Goal: Check status: Check status

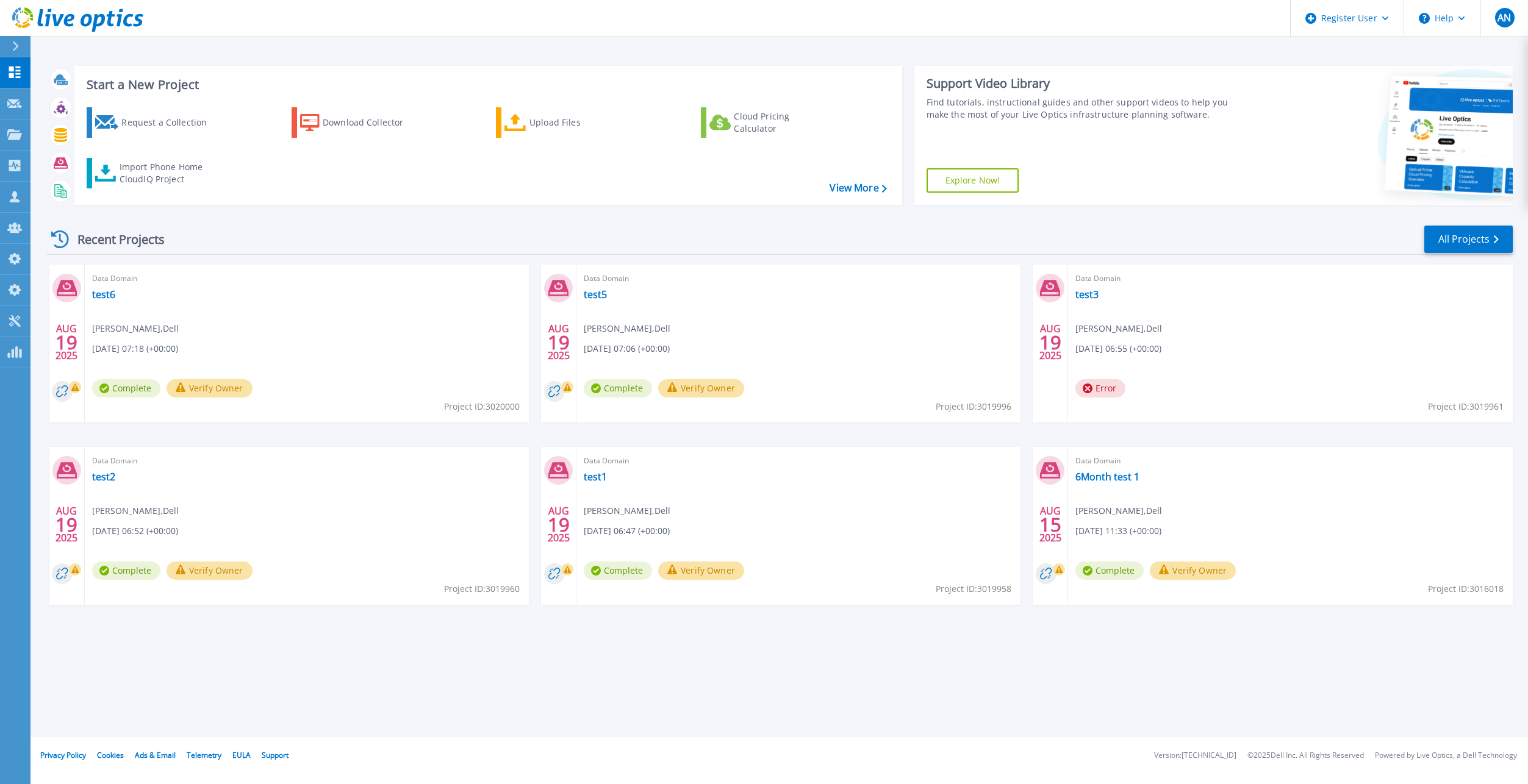
click at [450, 663] on div "Start a New Project Request a Collection Download Collector Upload Files Cloud …" at bounding box center [779, 368] width 1497 height 737
click at [594, 476] on link "test1" at bounding box center [595, 476] width 23 height 12
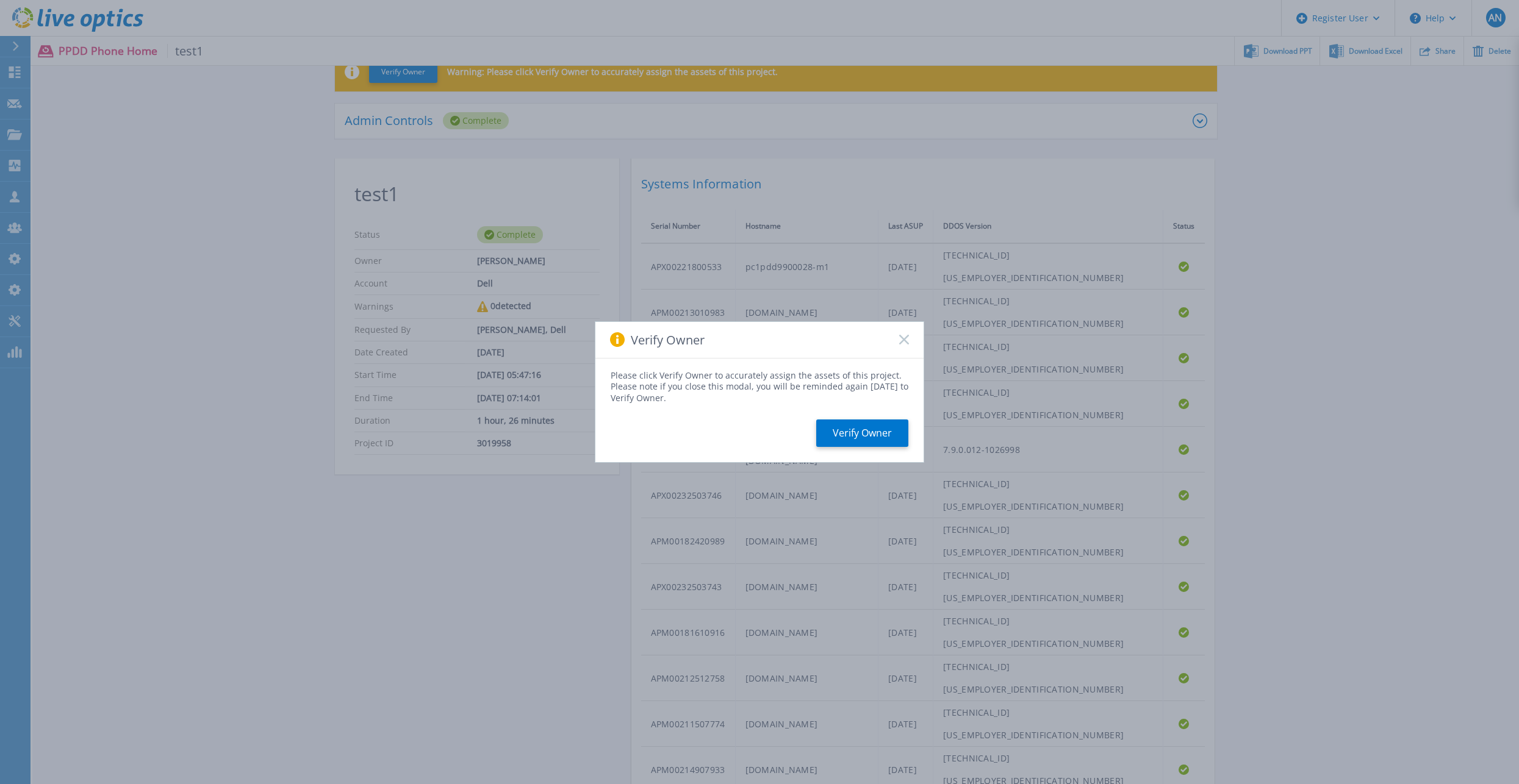
scroll to position [61, 0]
click at [904, 337] on icon at bounding box center [904, 339] width 9 height 9
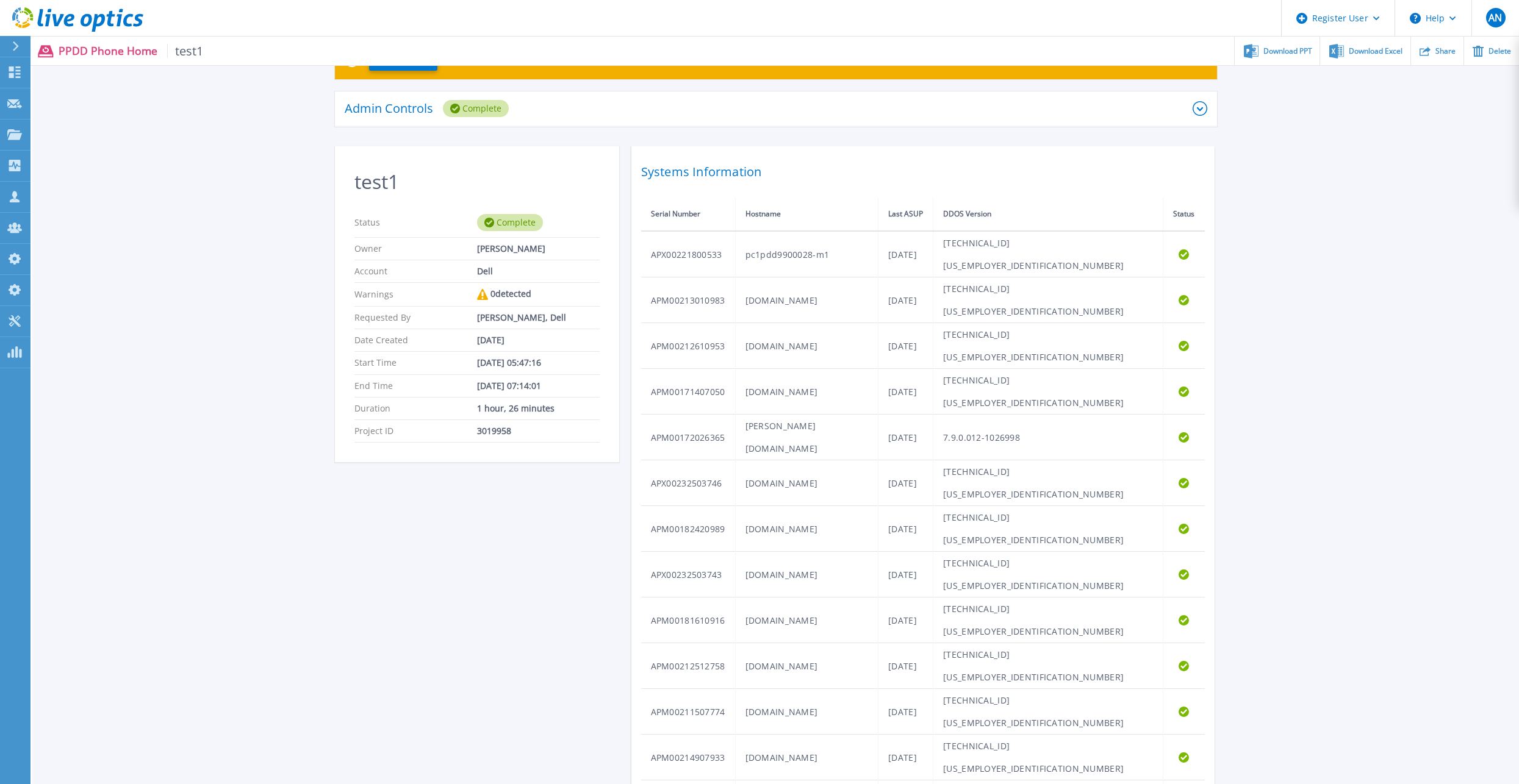
scroll to position [0, 0]
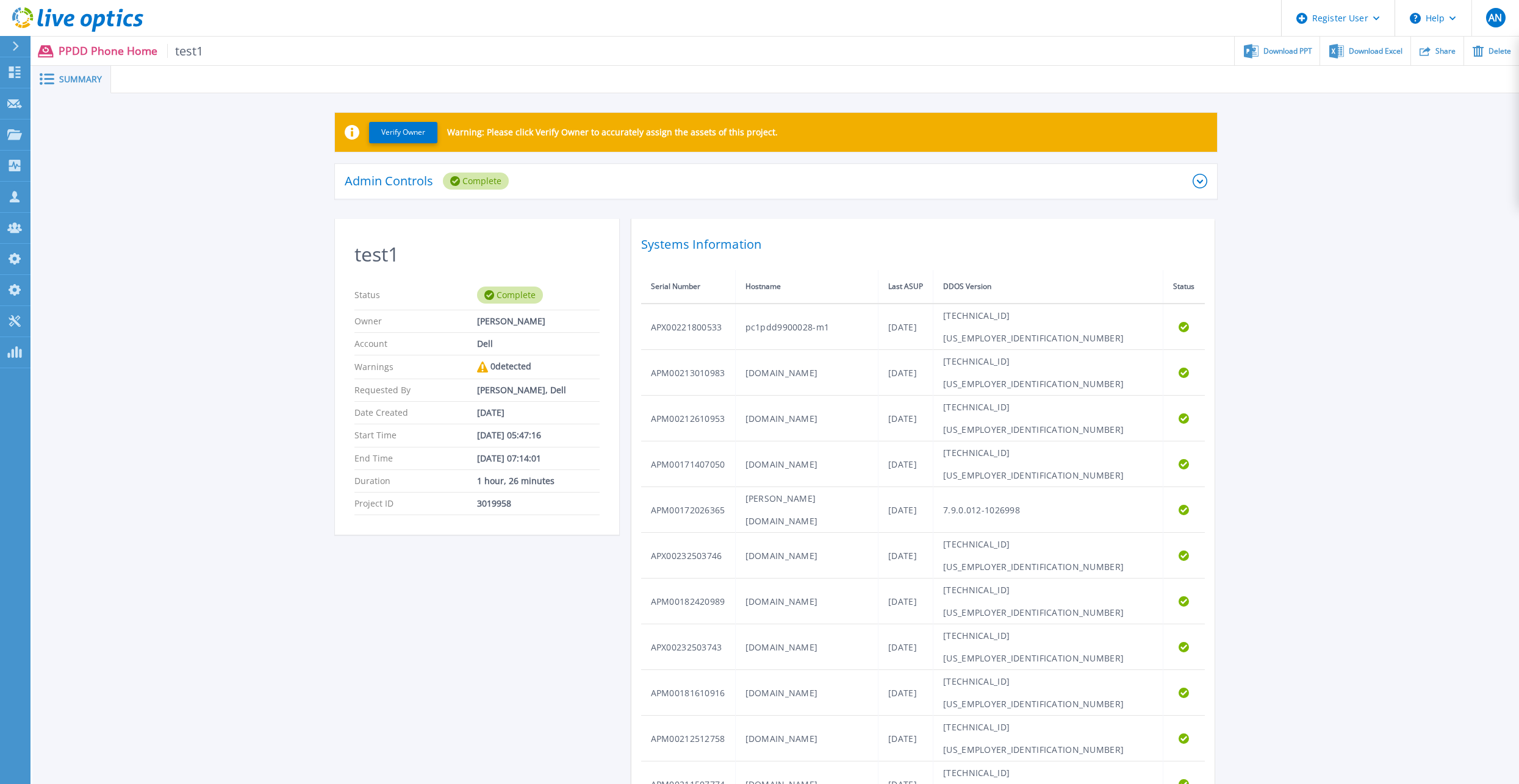
click at [109, 20] on icon at bounding box center [111, 19] width 9 height 16
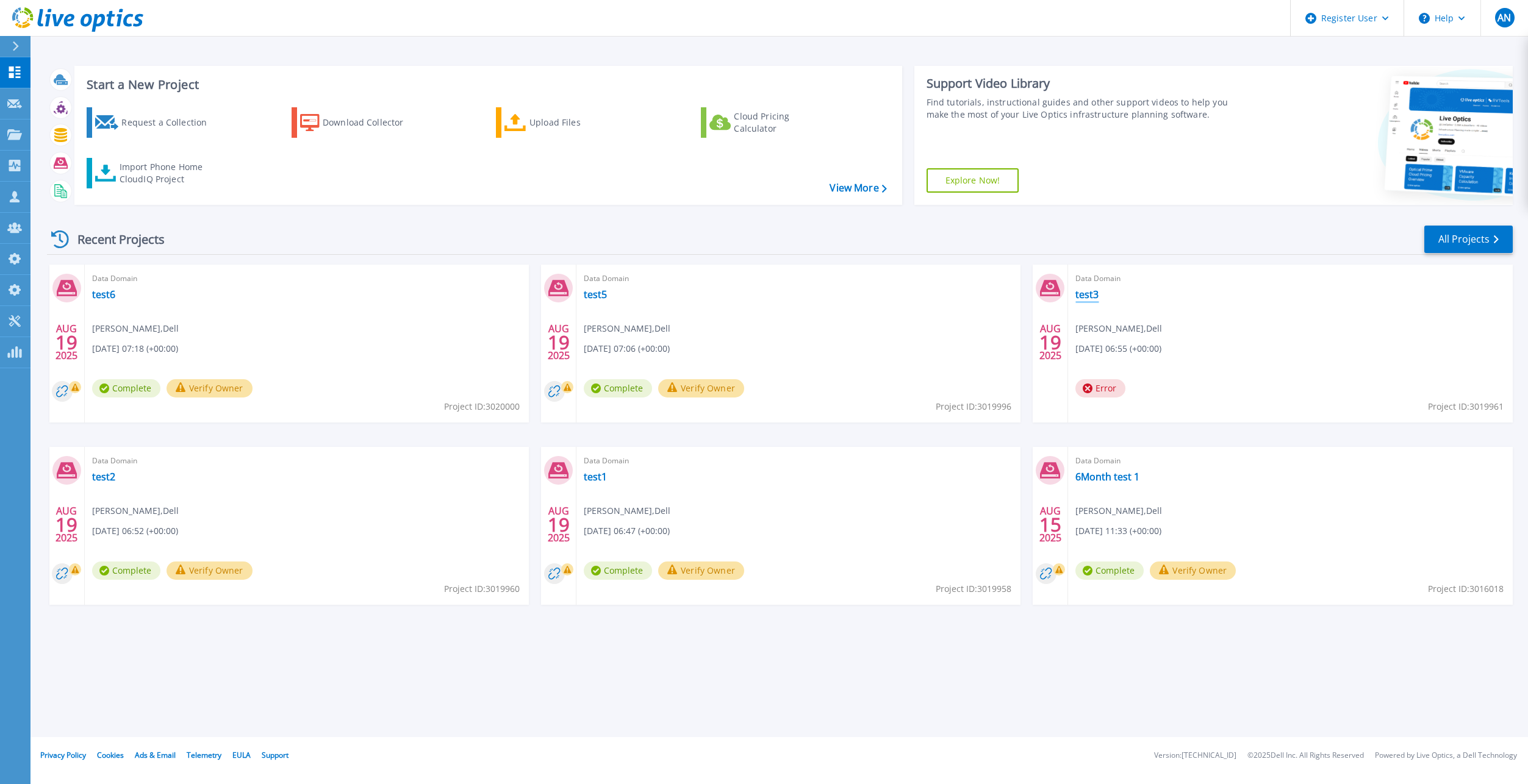
click at [1088, 296] on link "test3" at bounding box center [1087, 295] width 23 height 12
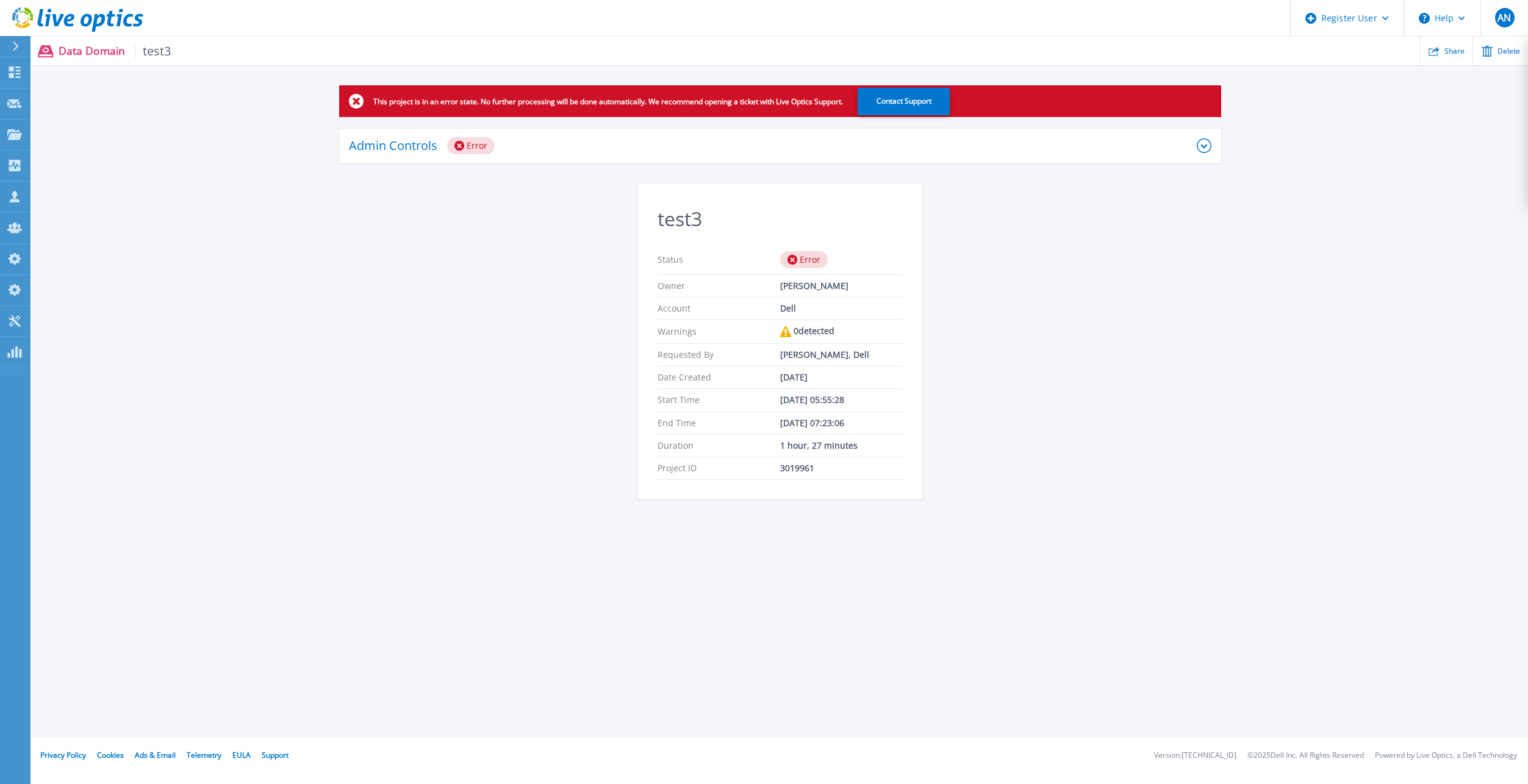
click at [646, 141] on div "Admin Controls Error" at bounding box center [772, 146] width 848 height 17
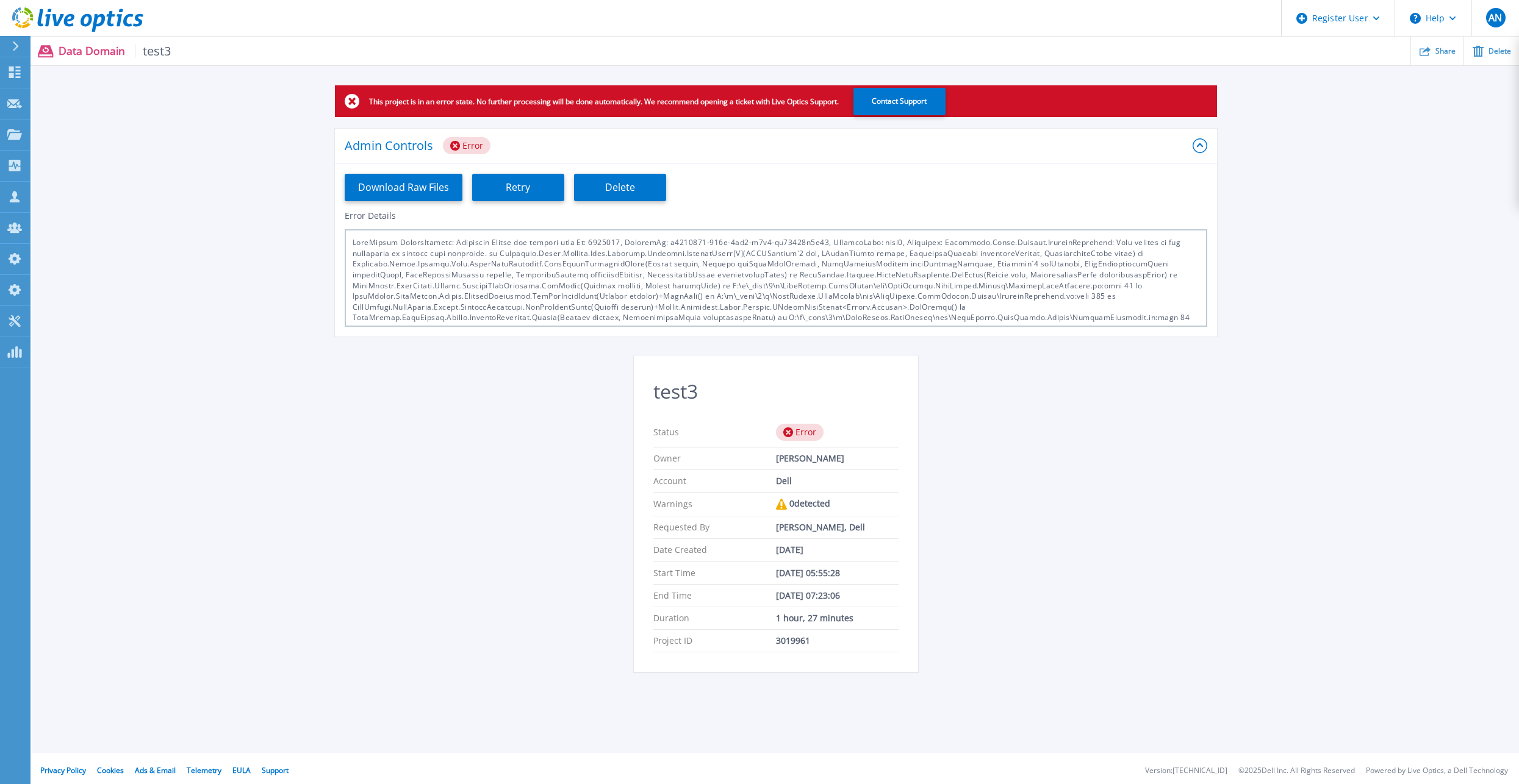
click at [316, 356] on div "This project is in an error state. No further processing will be done automatic…" at bounding box center [776, 386] width 1486 height 601
drag, startPoint x: 339, startPoint y: 316, endPoint x: 336, endPoint y: 303, distance: 13.3
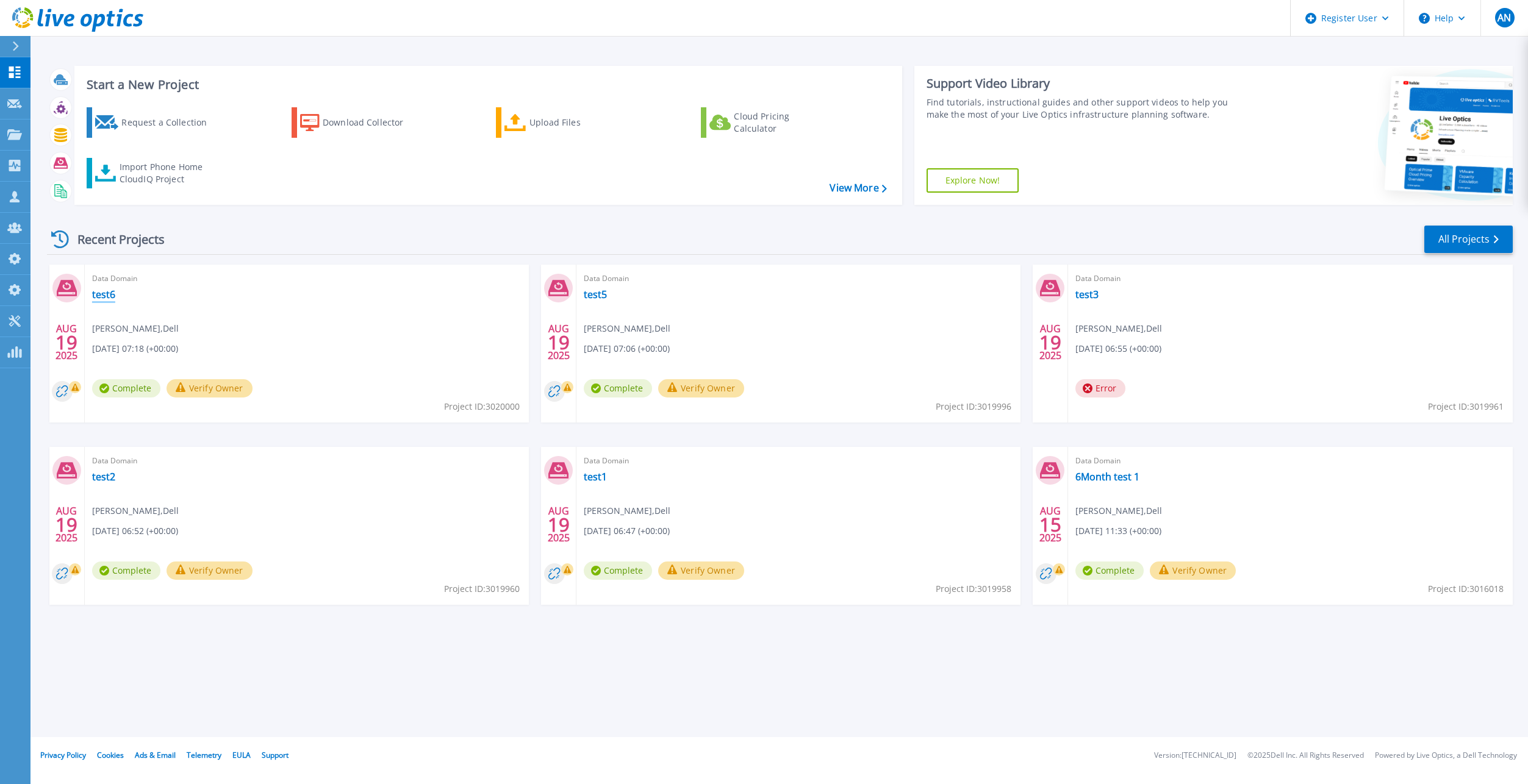
click at [107, 294] on link "test6" at bounding box center [103, 295] width 23 height 12
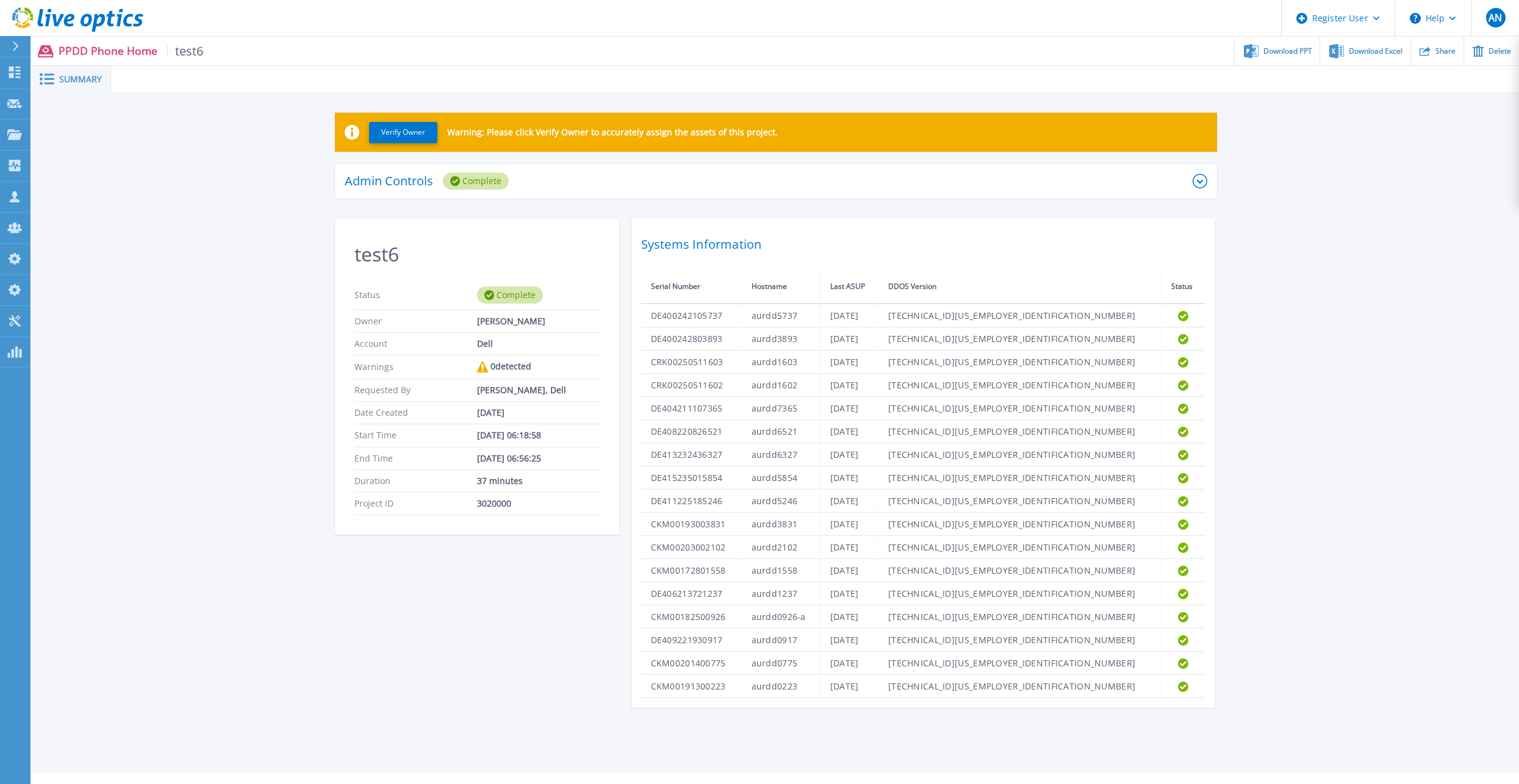
drag, startPoint x: 225, startPoint y: 229, endPoint x: 231, endPoint y: 227, distance: 6.3
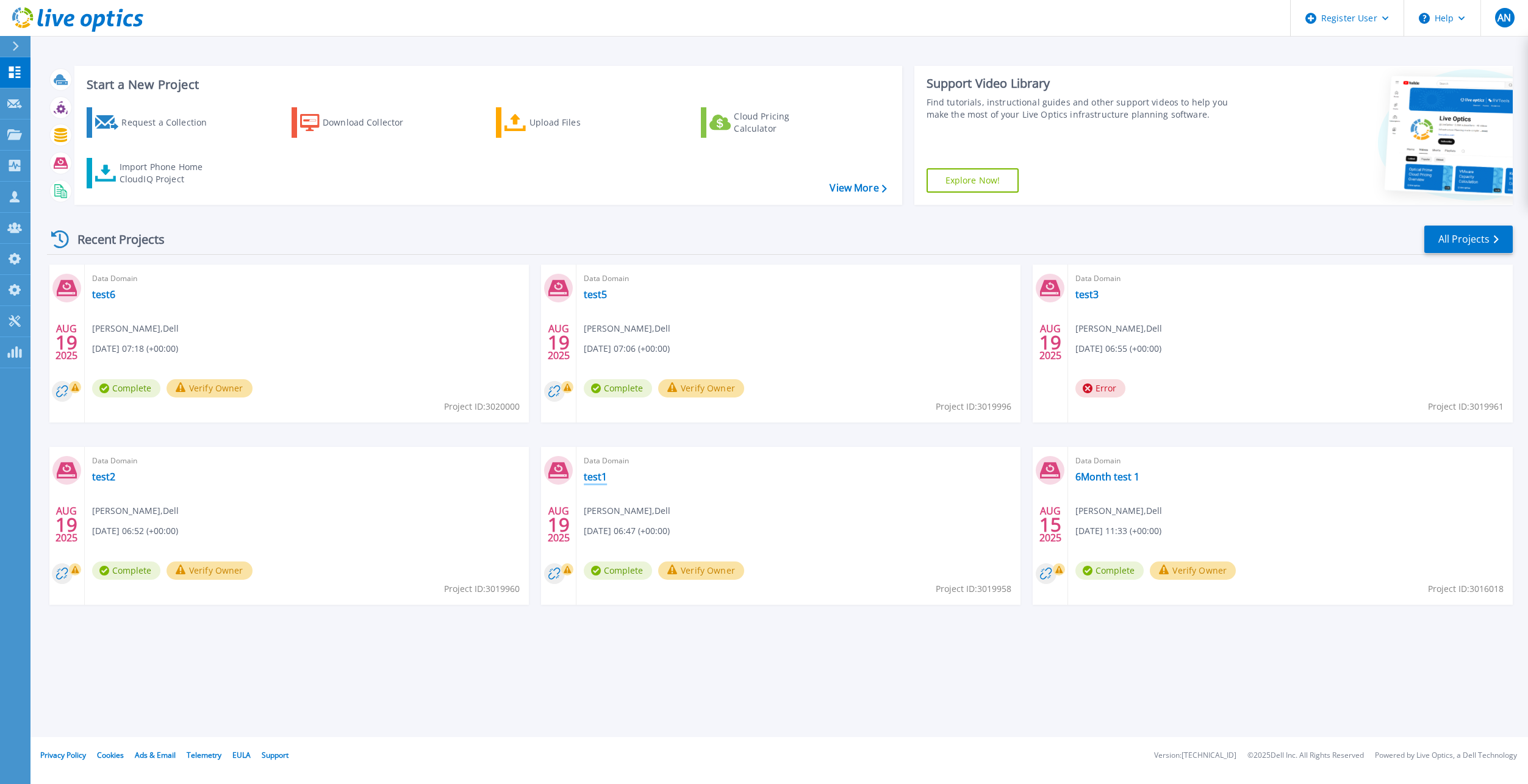
click at [606, 473] on link "test1" at bounding box center [595, 476] width 23 height 12
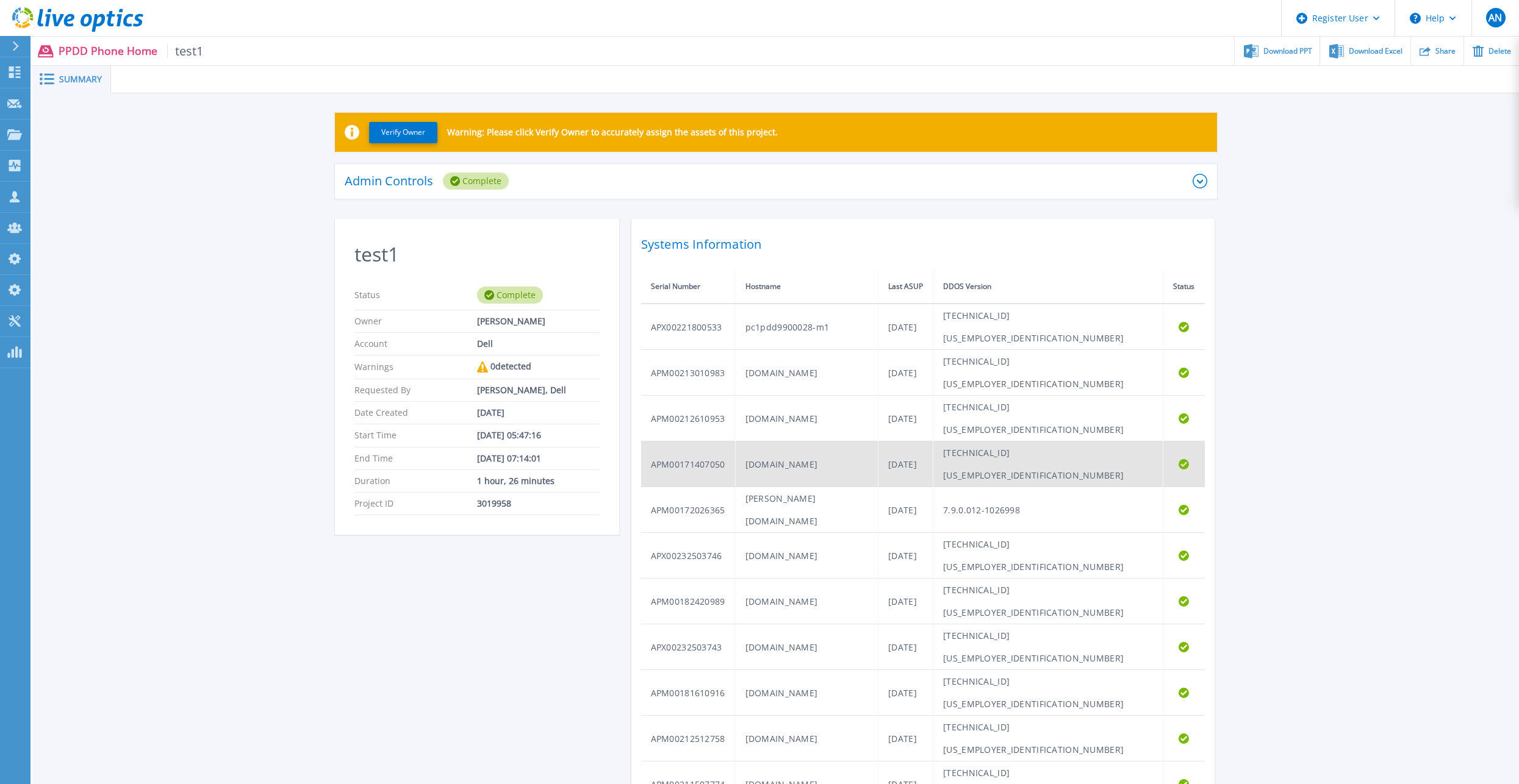
click at [698, 466] on td "APM00171407050" at bounding box center [688, 464] width 94 height 45
copy td "APM00171407050"
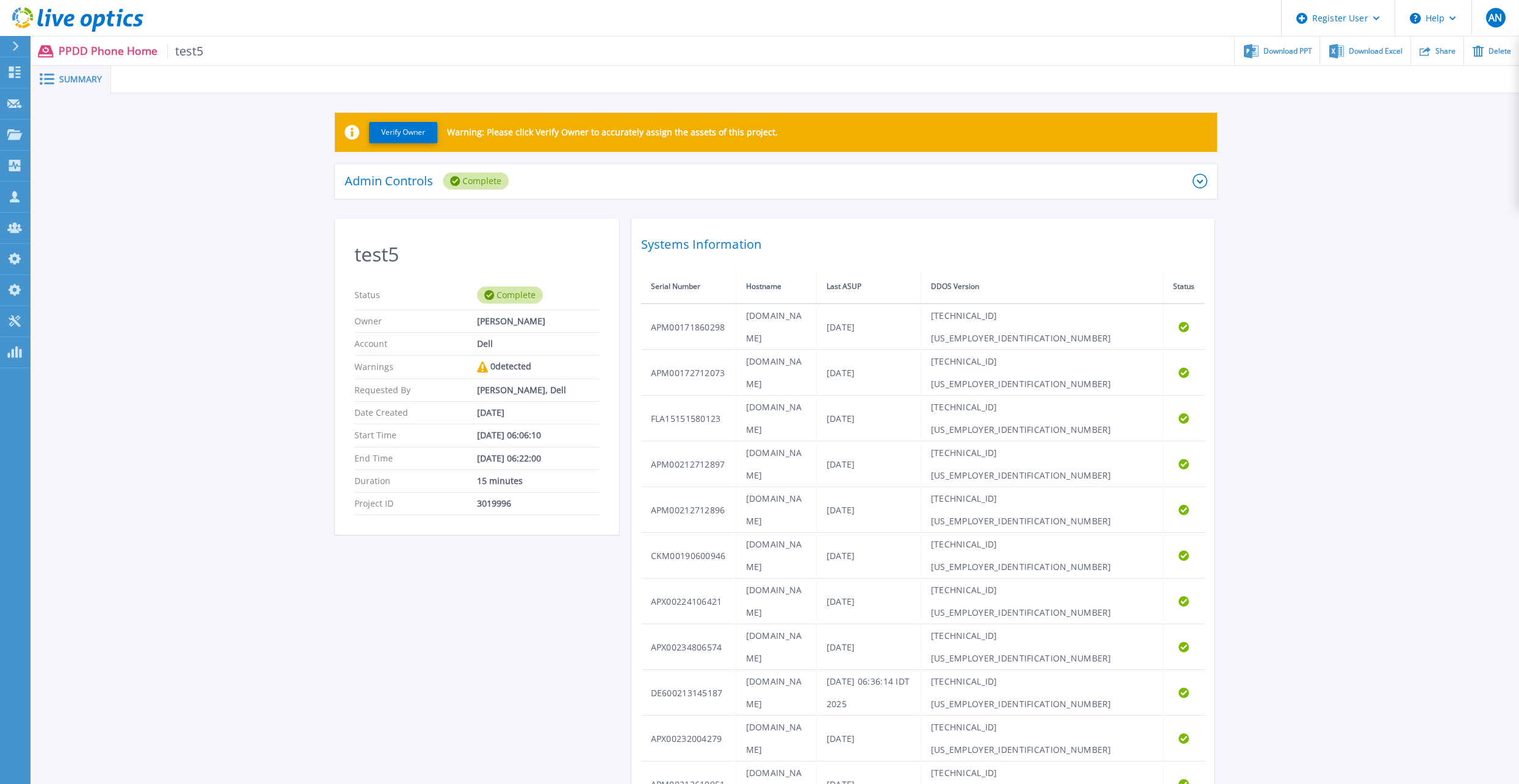
scroll to position [333, 0]
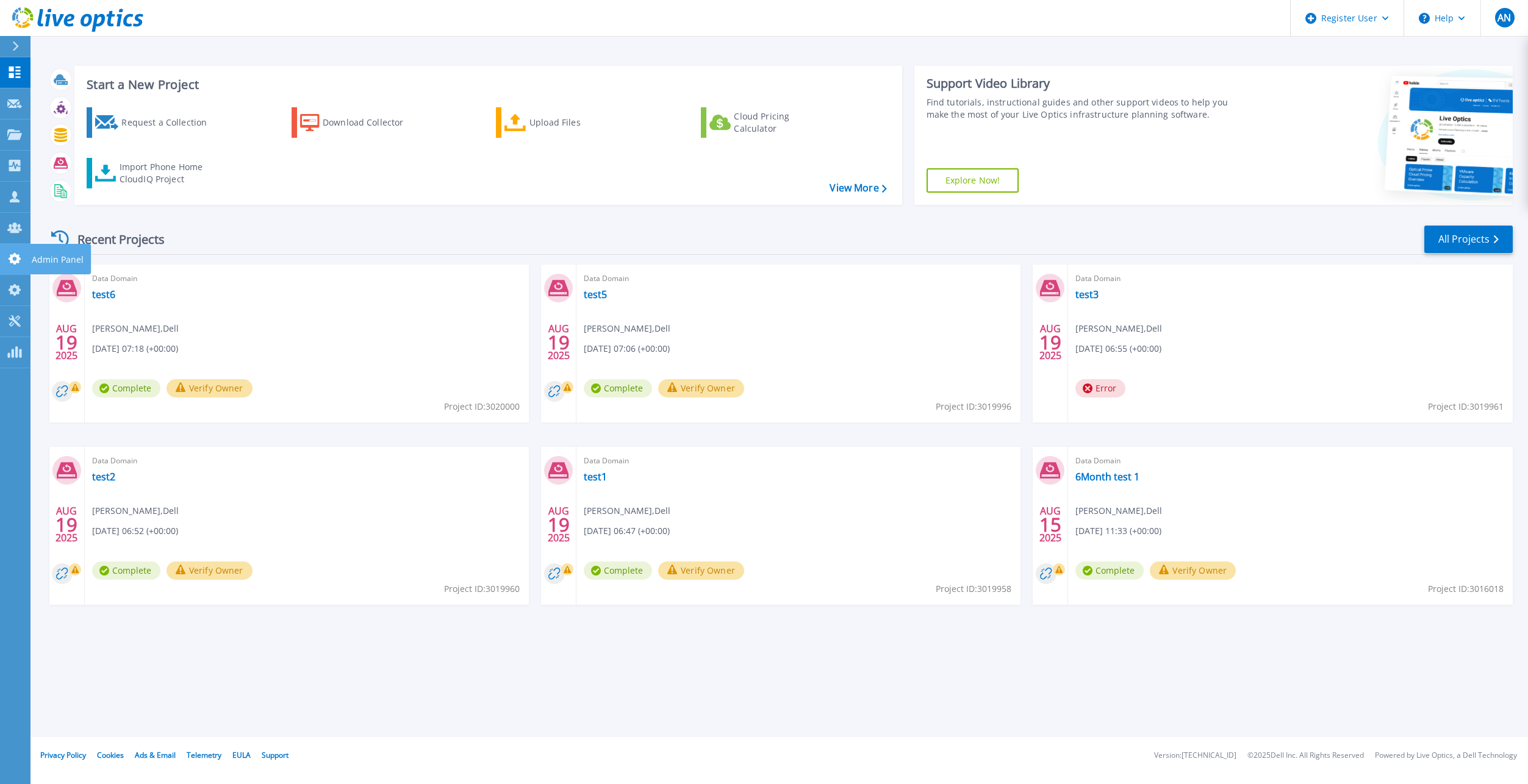
click at [18, 253] on icon at bounding box center [15, 259] width 15 height 12
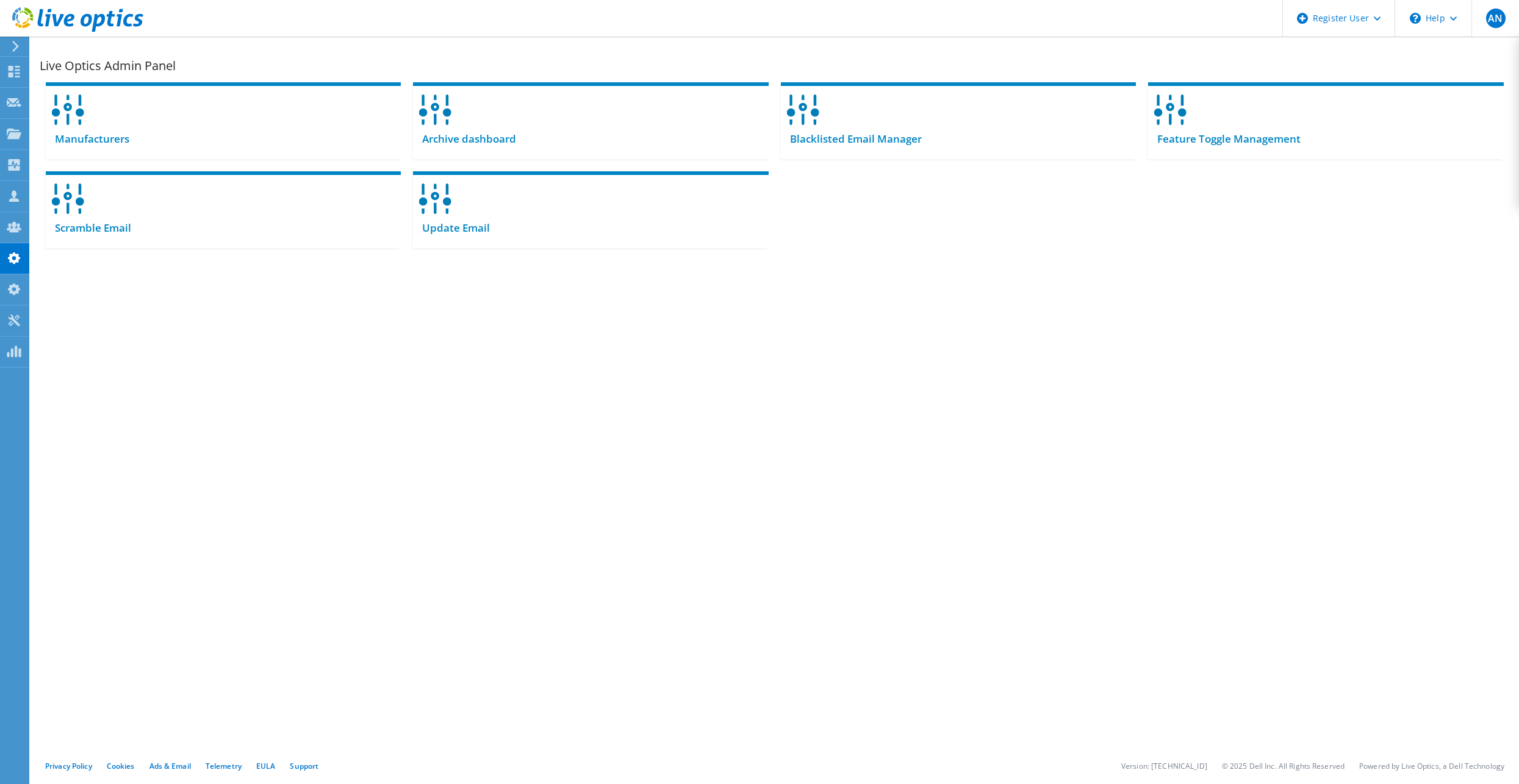
drag, startPoint x: 1259, startPoint y: 232, endPoint x: 1264, endPoint y: 221, distance: 12.1
click at [1264, 225] on div "Manufacturers Archive dashboard Blacklisted Email Manager" at bounding box center [774, 165] width 1470 height 178
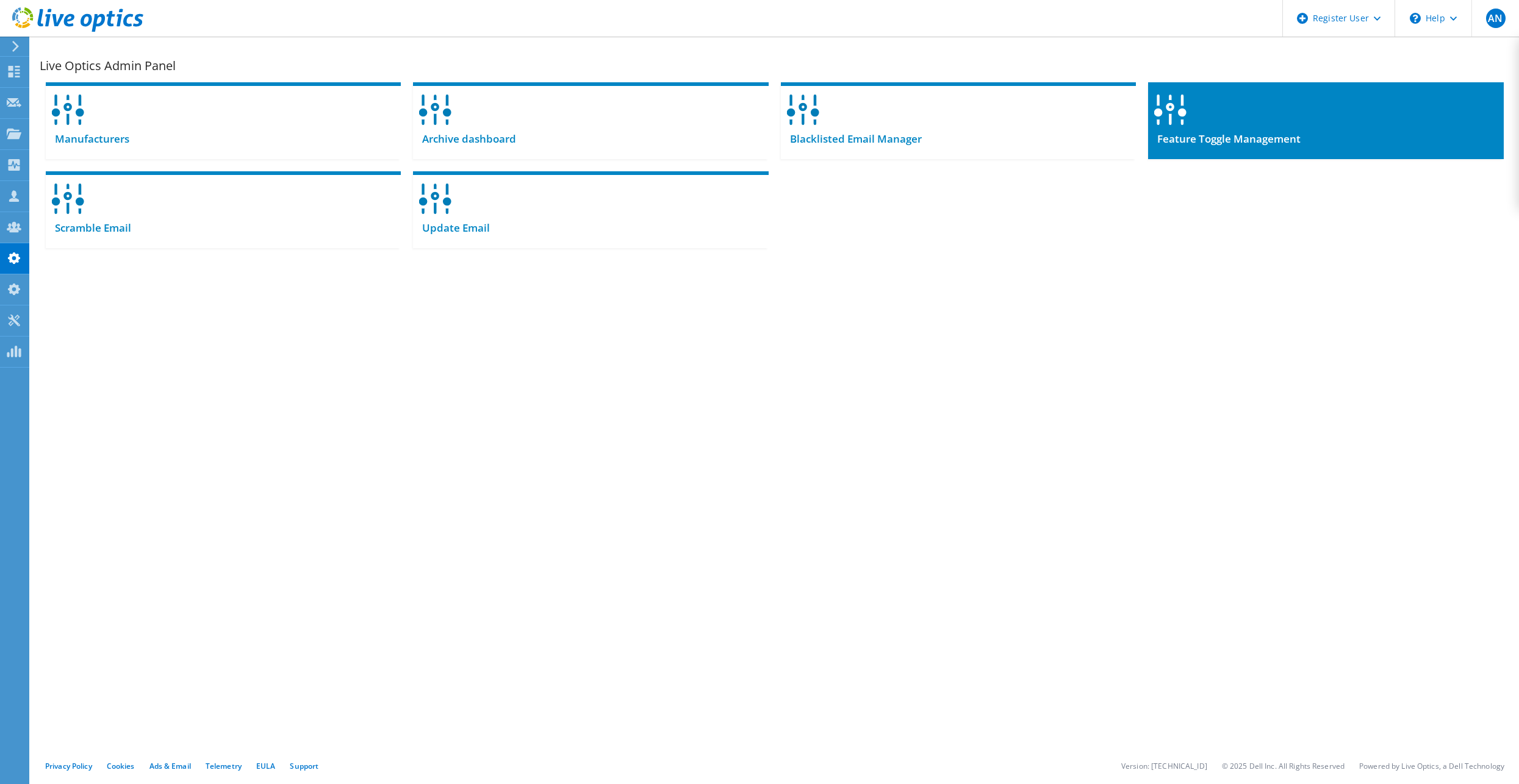
click at [1264, 132] on span "Feature Toggle Management" at bounding box center [1224, 139] width 153 height 14
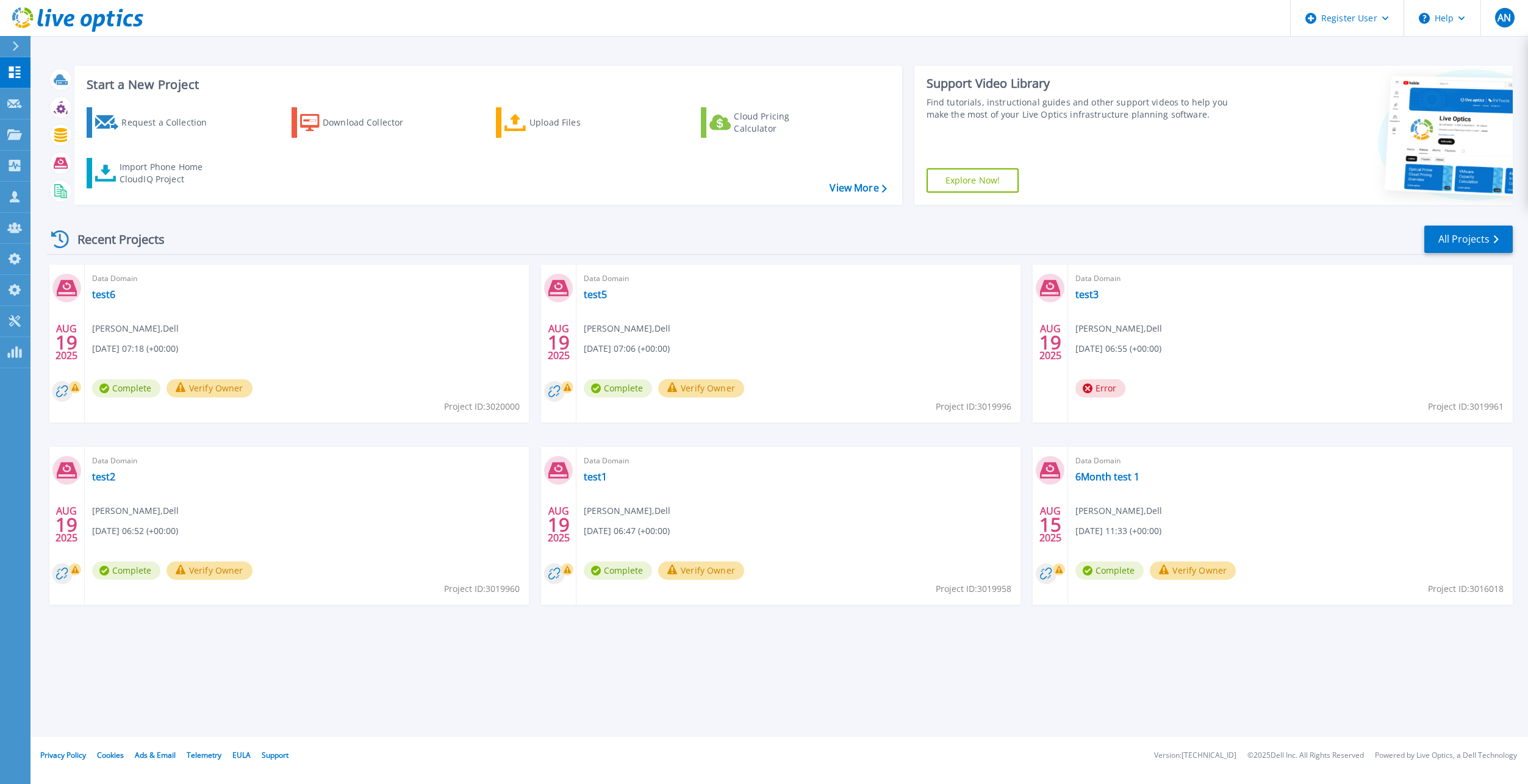
click at [779, 234] on div "Recent Projects All Projects" at bounding box center [780, 240] width 1465 height 31
click at [267, 250] on div "Recent Projects All Projects" at bounding box center [780, 240] width 1465 height 31
click at [171, 170] on div "Import Phone Home CloudIQ Project" at bounding box center [166, 173] width 95 height 24
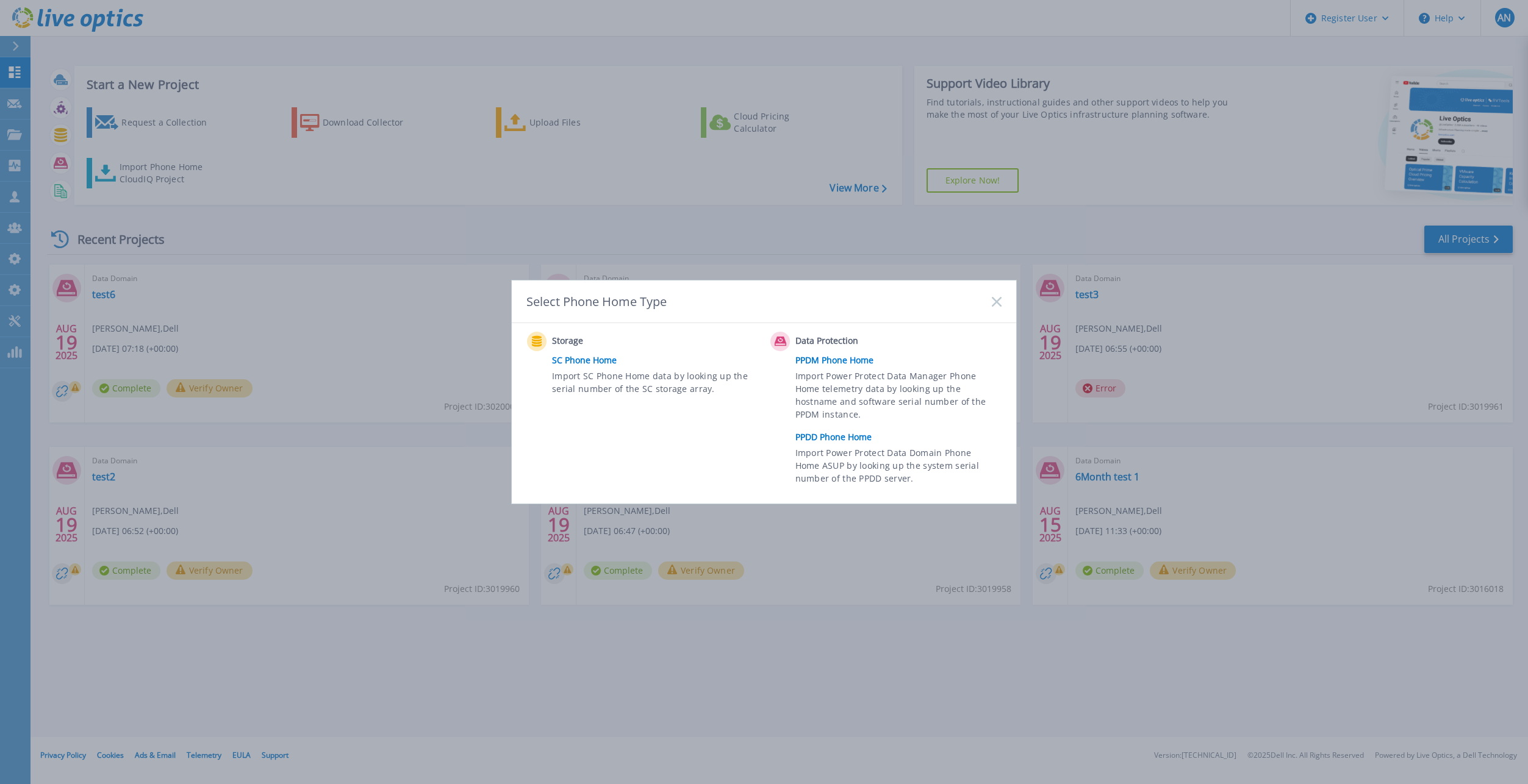
click at [822, 428] on link "PPDD Phone Home" at bounding box center [902, 437] width 213 height 18
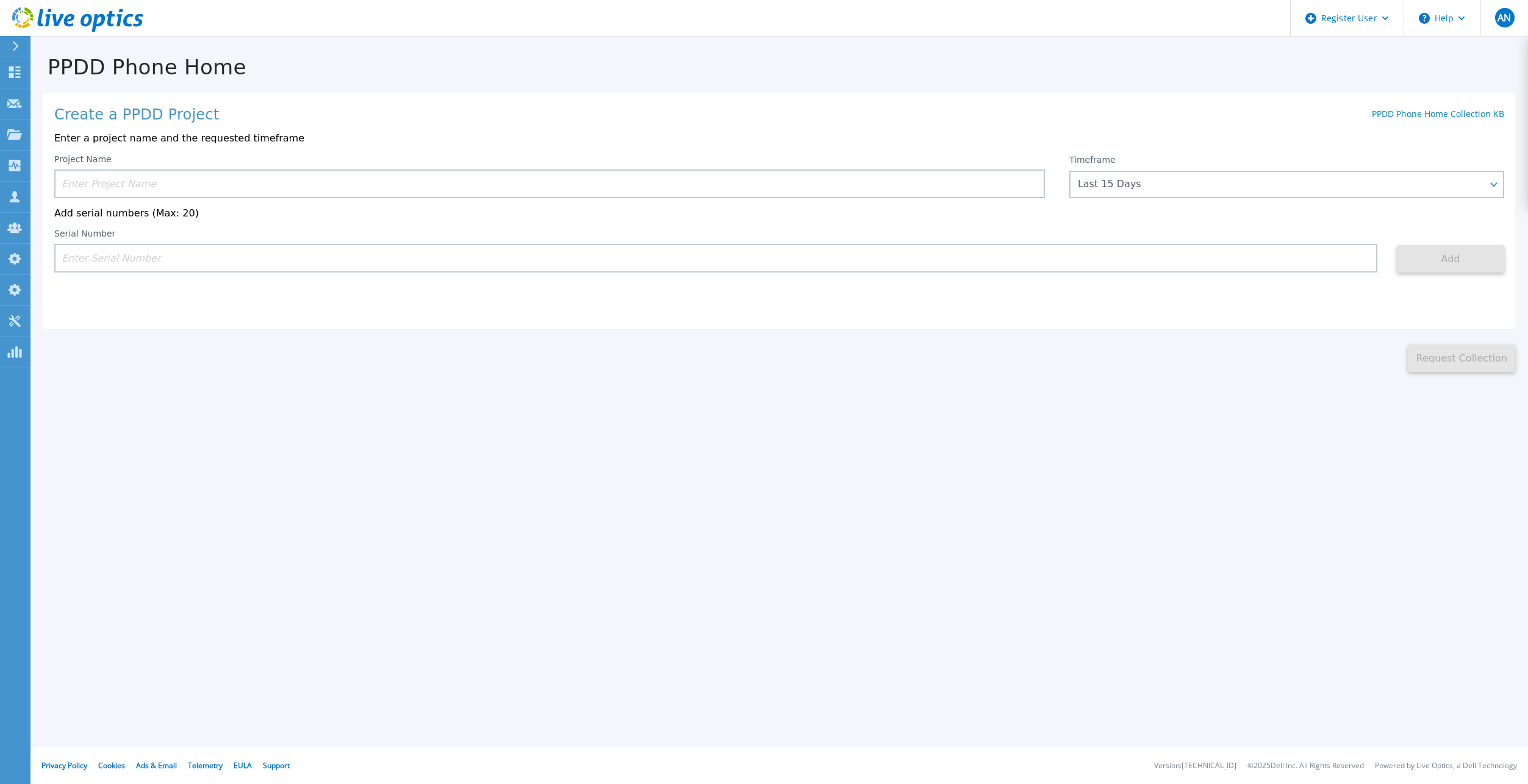
click at [1201, 225] on div "Project Name Timeframe Last 15 Days Last 15 Days Last 2 Months Last 6 Months La…" at bounding box center [779, 213] width 1450 height 119
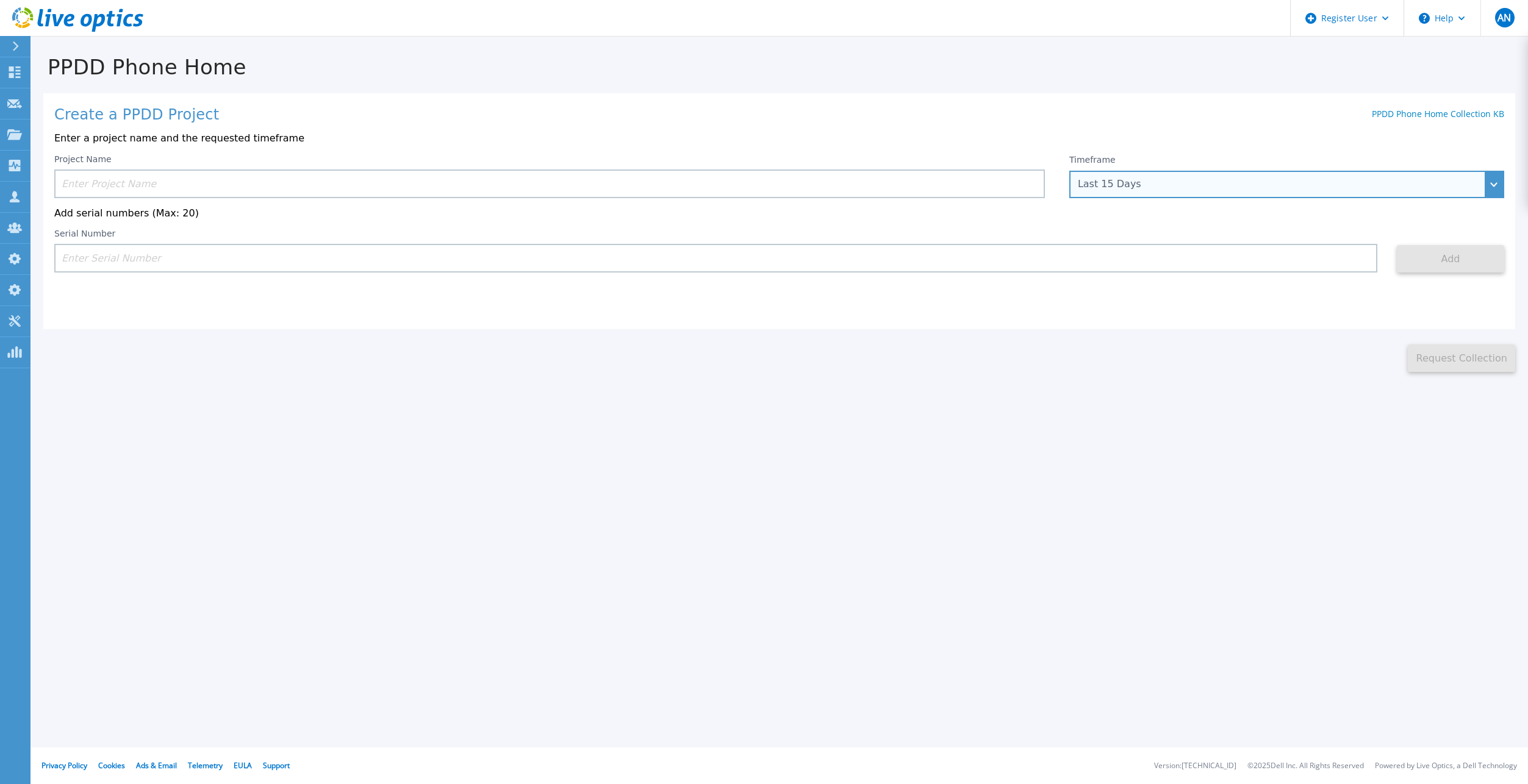
click at [1191, 191] on div "Last 15 Days" at bounding box center [1285, 184] width 434 height 27
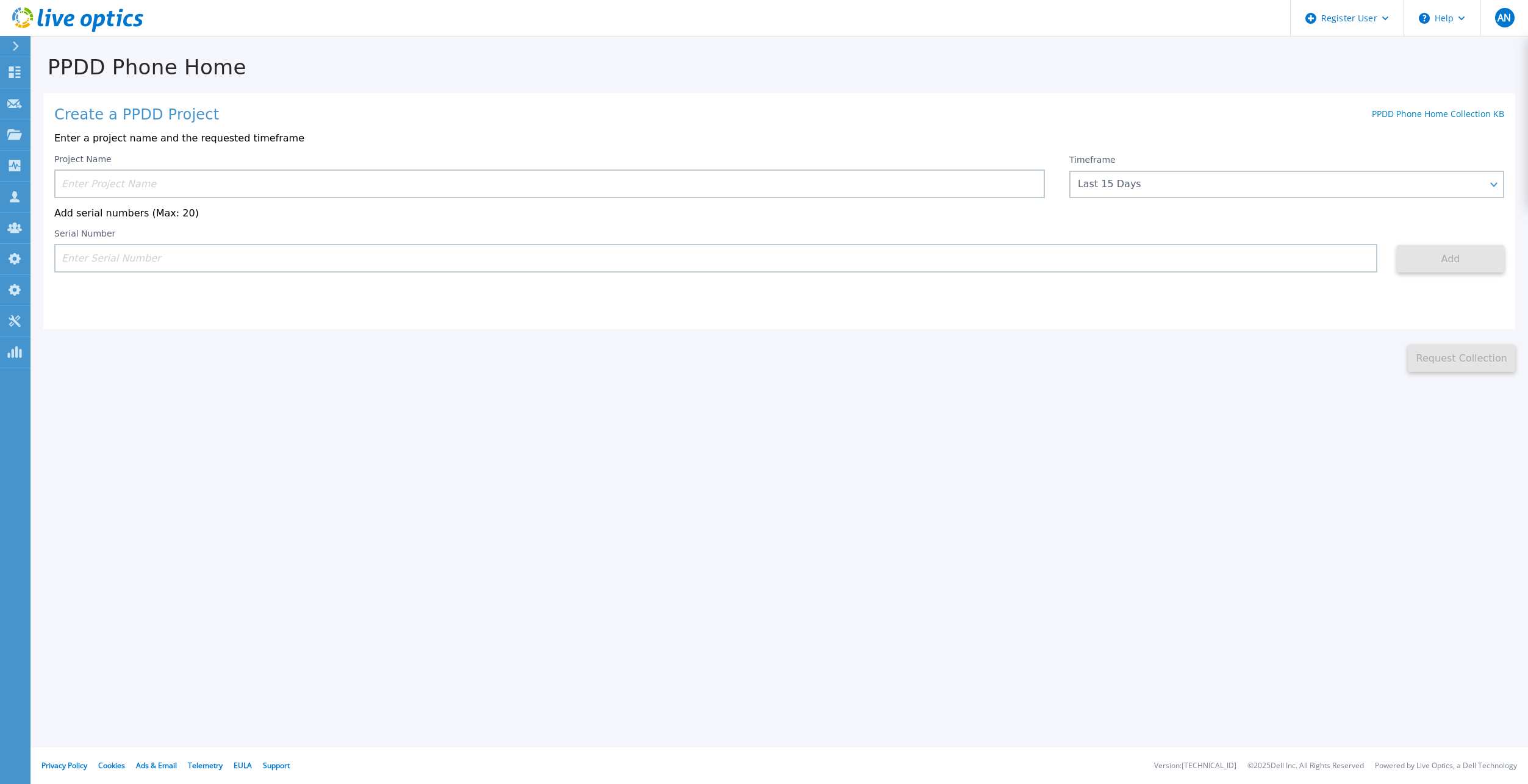
click at [919, 345] on div "This might take a few minutes please wait... Request Collection" at bounding box center [779, 350] width 1497 height 44
